Goal: Check status

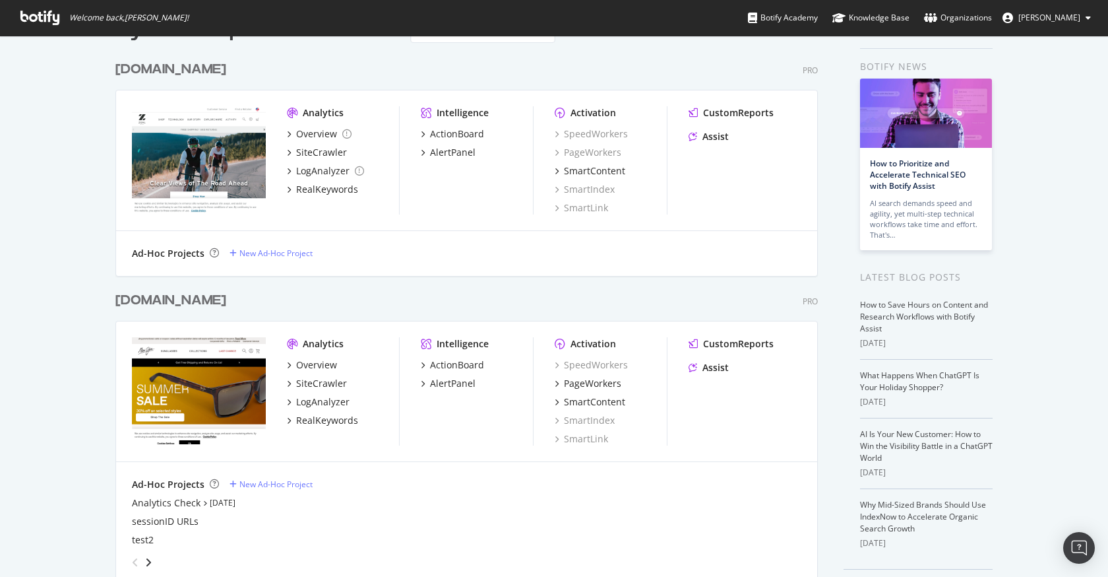
scroll to position [80, 0]
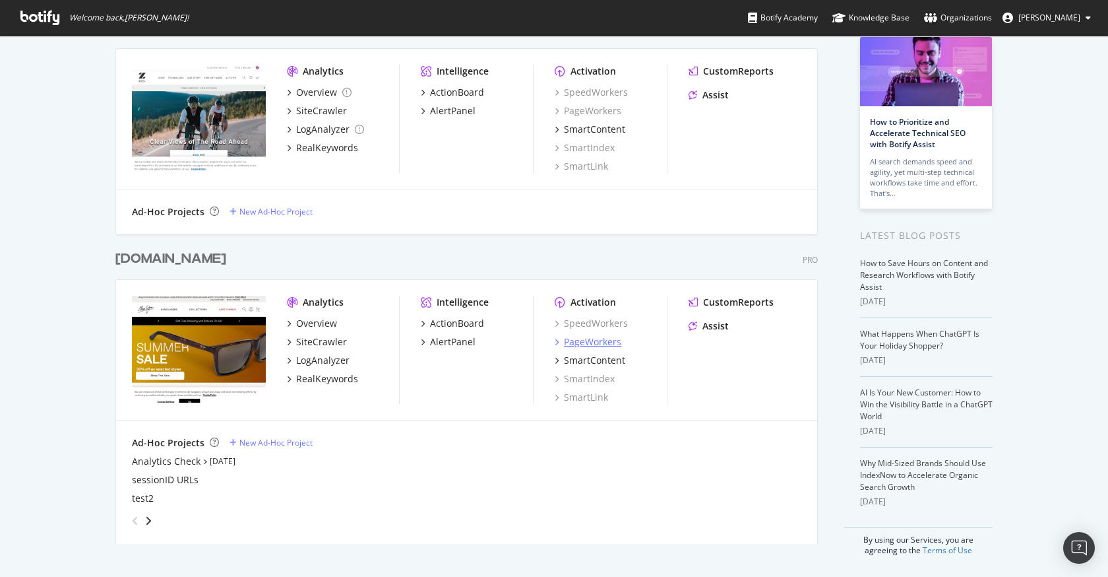
click at [596, 342] on div "PageWorkers" at bounding box center [592, 341] width 57 height 13
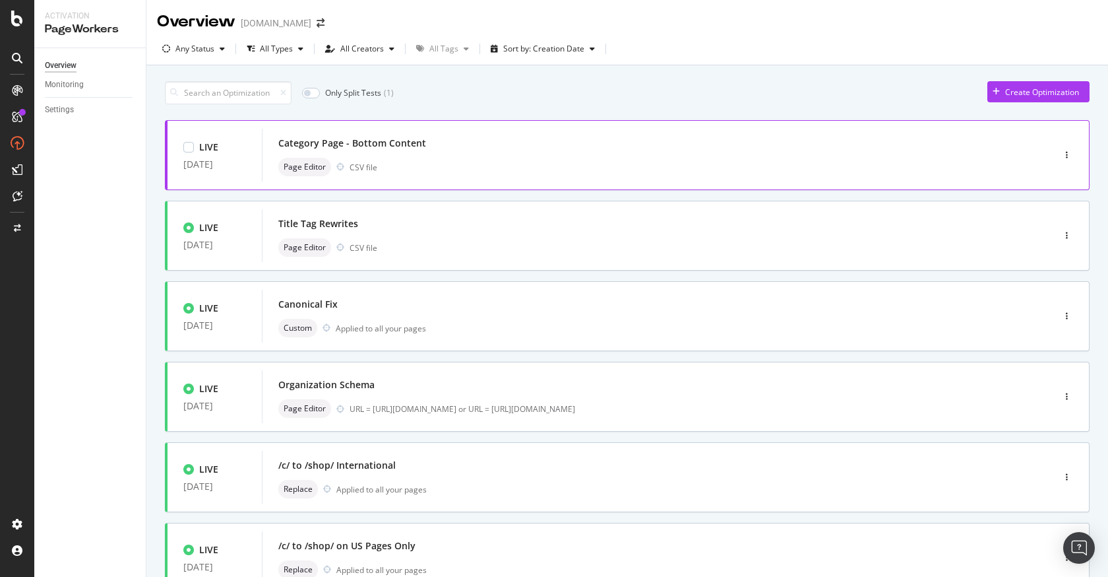
click at [612, 155] on div "Category Page - Bottom Content Page Editor CSV file" at bounding box center [637, 155] width 719 height 42
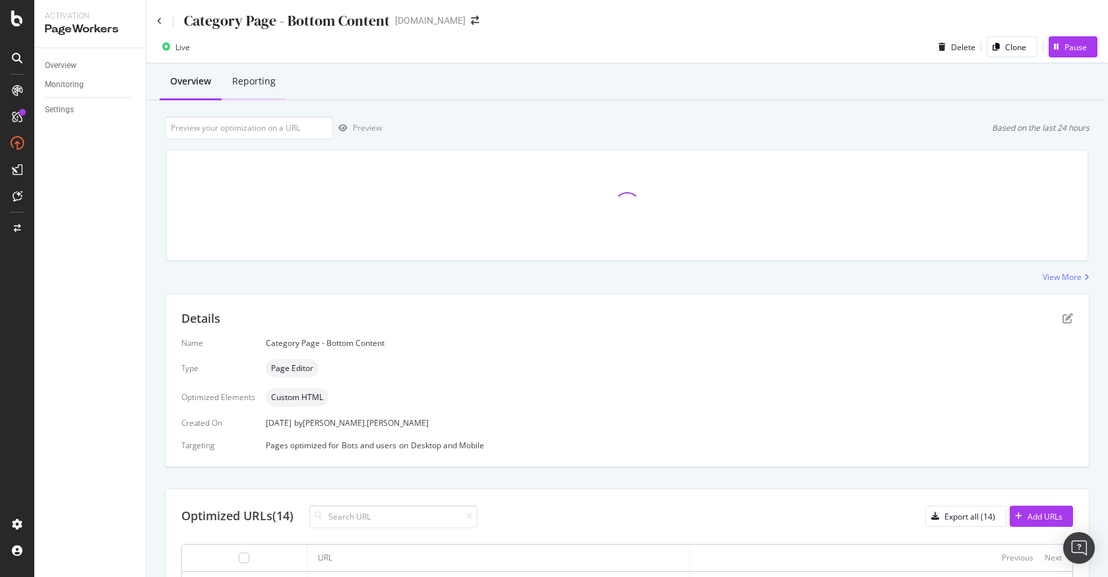
click at [272, 74] on div "Reporting" at bounding box center [254, 82] width 65 height 36
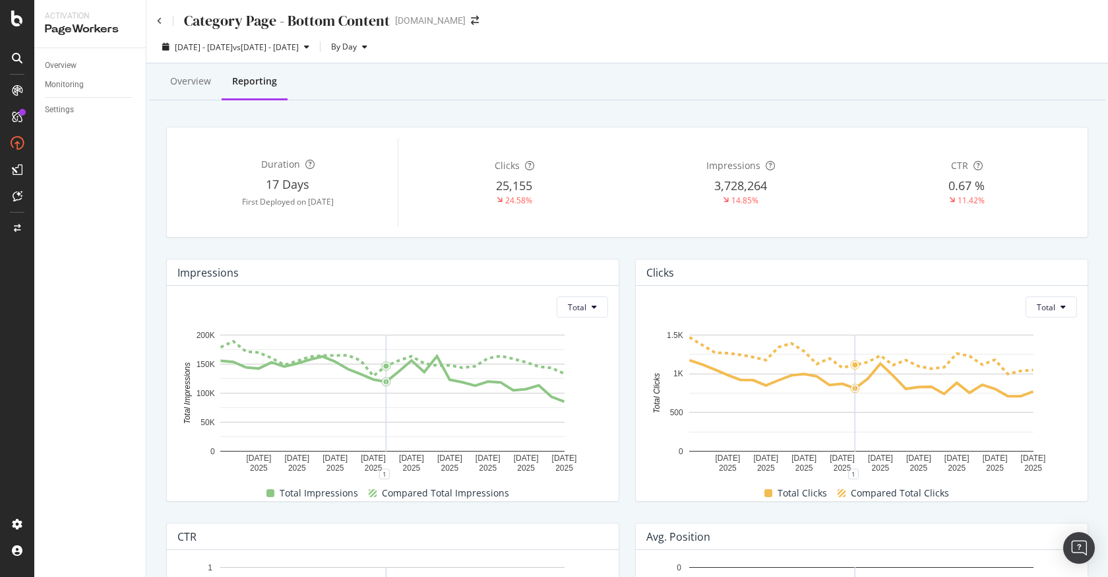
click at [623, 46] on div "[DATE] - [DATE] vs [DATE] - [DATE] By Day" at bounding box center [627, 49] width 962 height 26
click at [596, 24] on div "Category Page - Bottom Content [DOMAIN_NAME]" at bounding box center [627, 15] width 962 height 31
